Goal: Transaction & Acquisition: Book appointment/travel/reservation

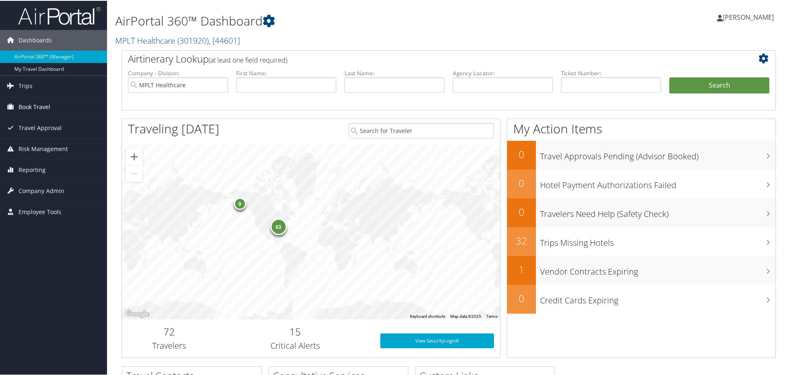
click at [32, 105] on span "Book Travel" at bounding box center [35, 106] width 32 height 21
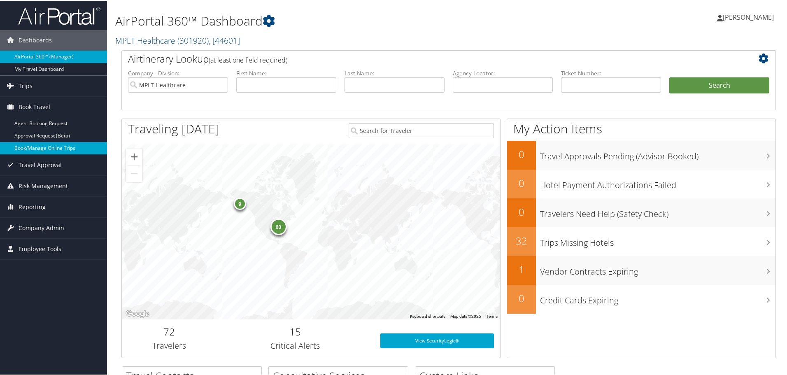
click at [26, 149] on link "Book/Manage Online Trips" at bounding box center [53, 147] width 107 height 12
